Goal: Task Accomplishment & Management: Manage account settings

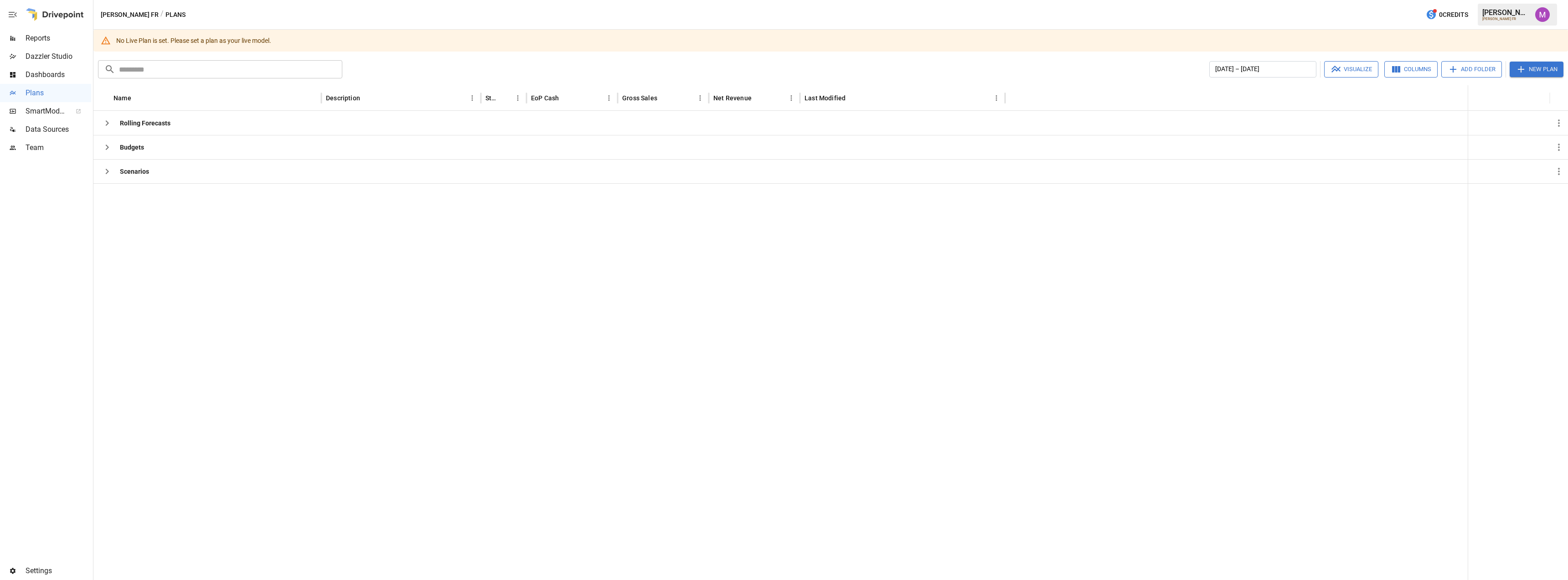
click at [58, 144] on span "Team" at bounding box center [58, 147] width 66 height 11
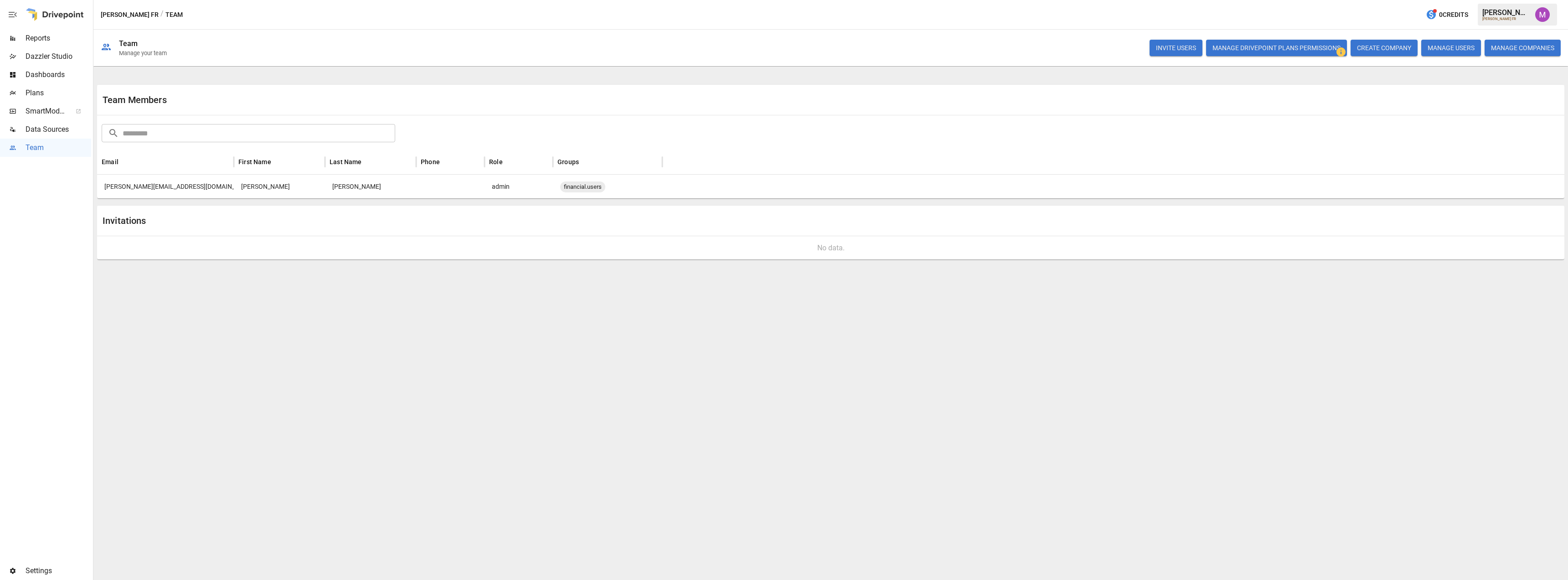
click at [51, 570] on span "Settings" at bounding box center [58, 570] width 66 height 11
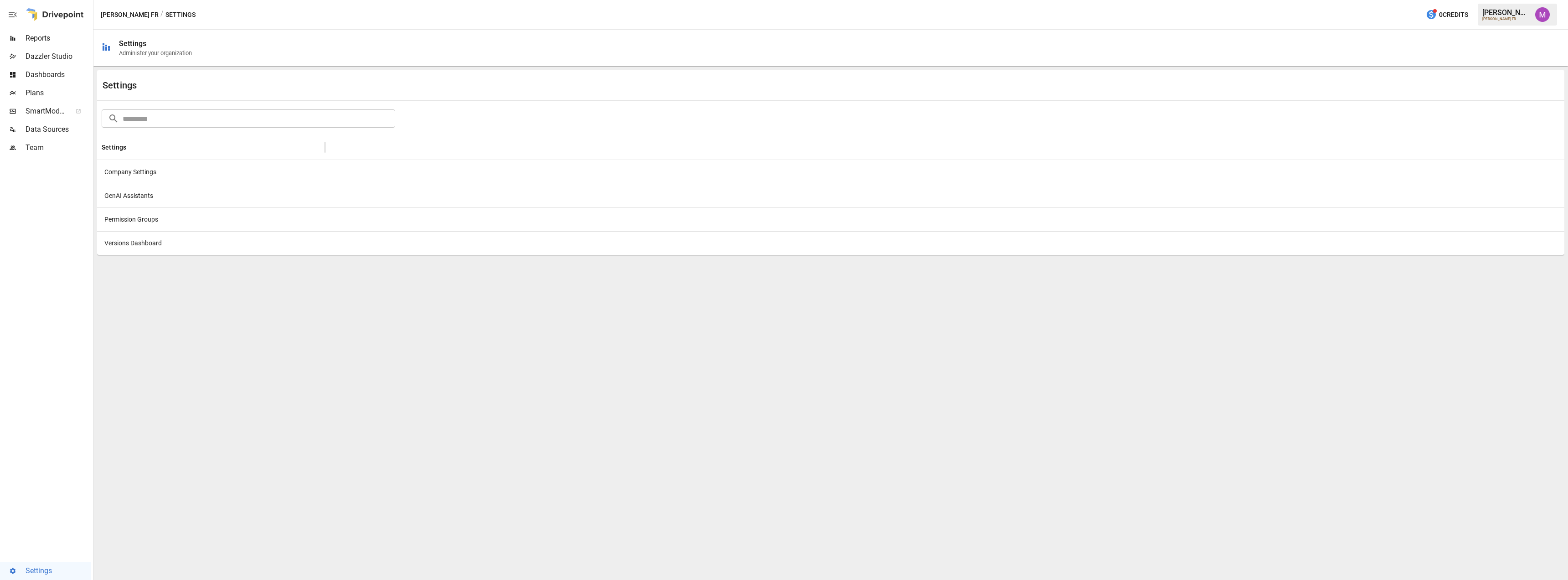
click at [132, 175] on div "Company Settings" at bounding box center [211, 172] width 228 height 24
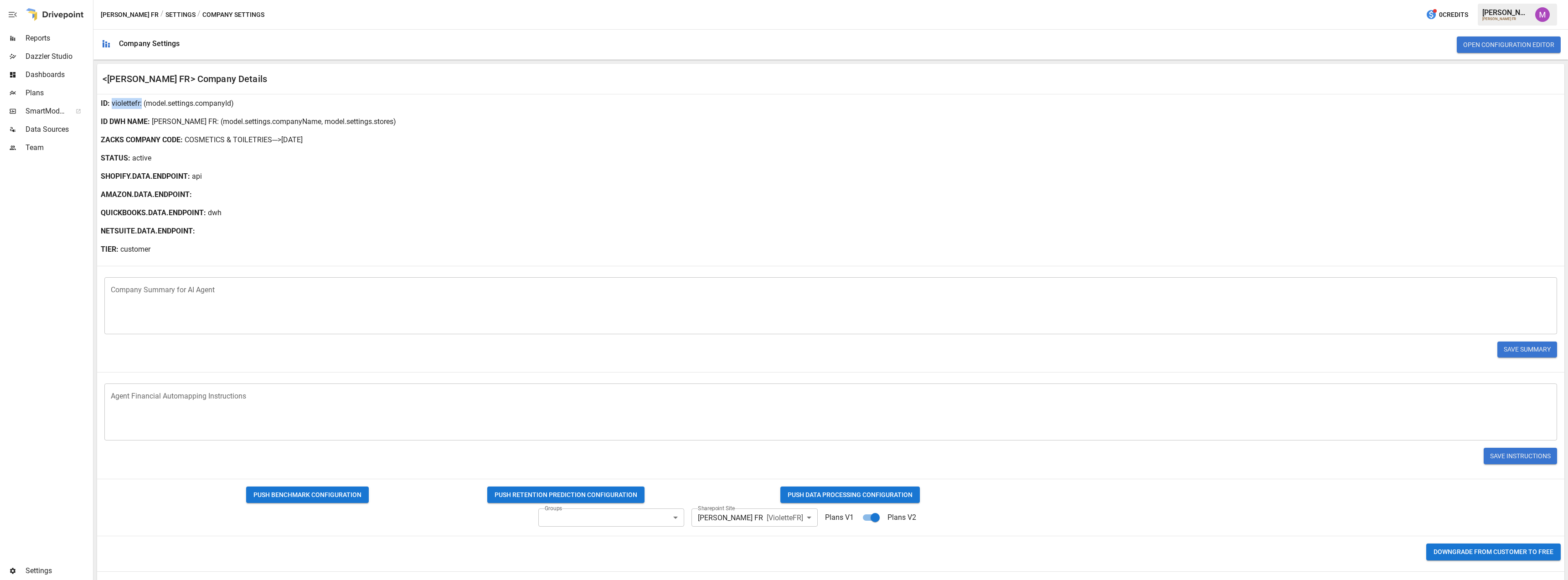
drag, startPoint x: 111, startPoint y: 103, endPoint x: 141, endPoint y: 101, distance: 30.1
click at [141, 101] on div "ID : violettefr : (model.settings.companyId)" at bounding box center [831, 103] width 1467 height 18
copy p "violettefr"
